Goal: Navigation & Orientation: Find specific page/section

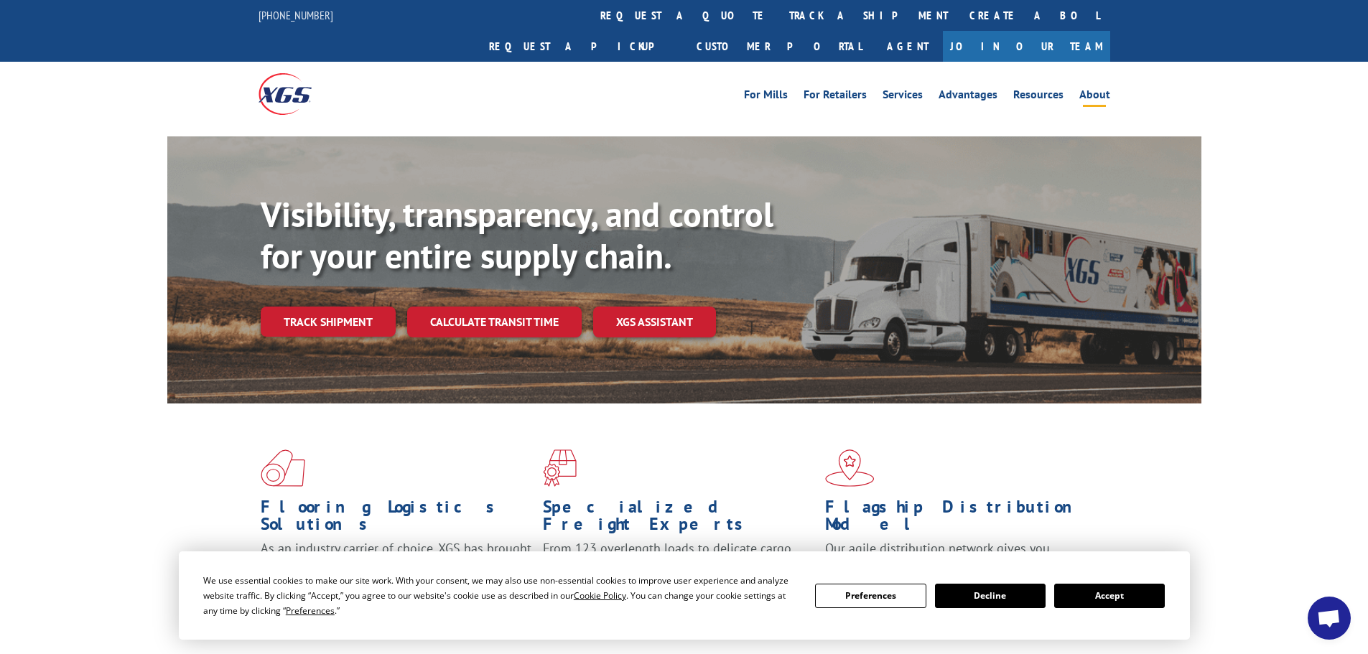
click at [1098, 89] on link "About" at bounding box center [1094, 97] width 31 height 16
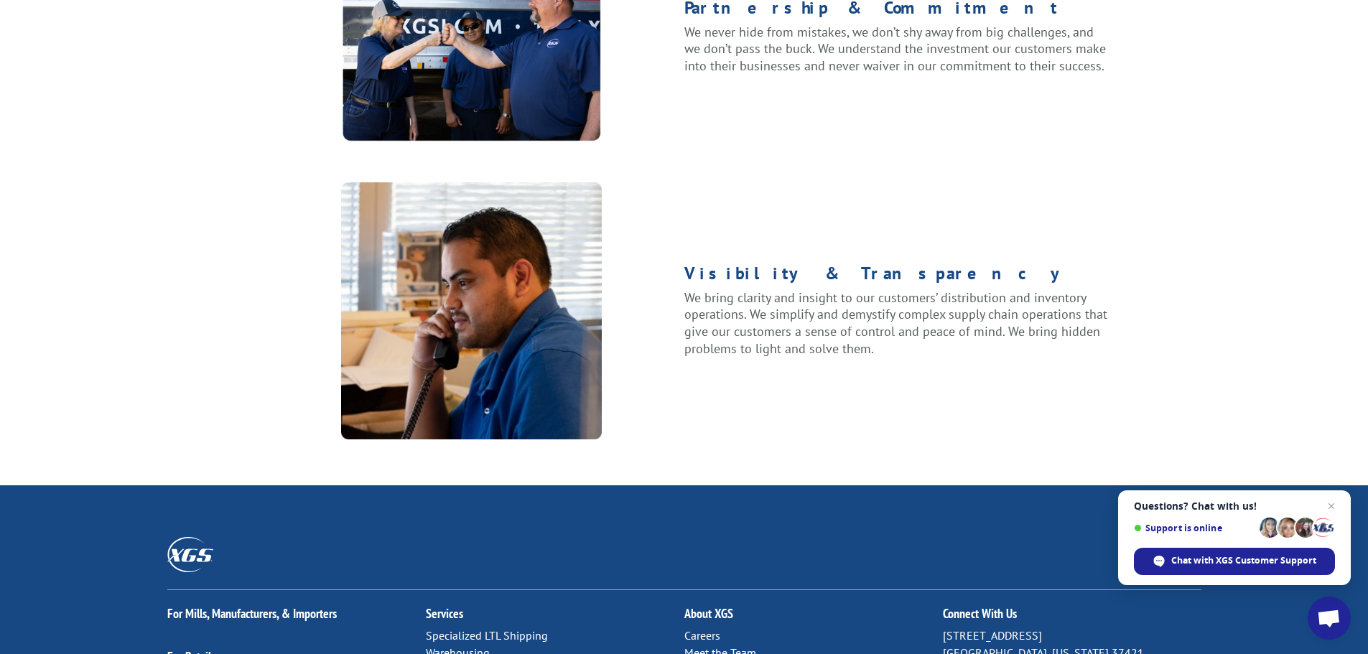
scroll to position [1849, 0]
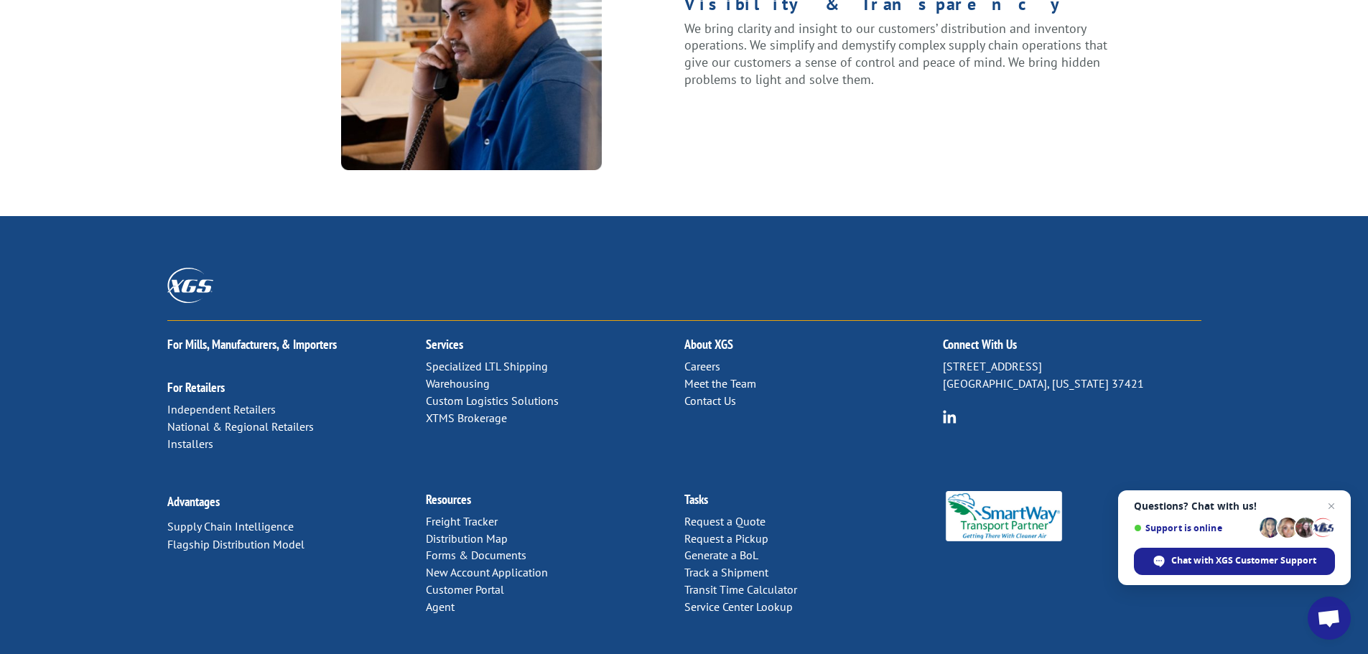
click at [737, 358] on p "Careers Meet the Team Contact Us" at bounding box center [813, 383] width 258 height 51
click at [740, 376] on link "Meet the Team" at bounding box center [720, 383] width 72 height 14
